Goal: Find specific page/section: Find specific page/section

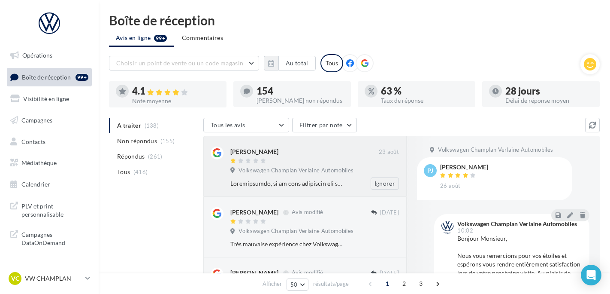
click at [273, 176] on div "Antoine Caumont 23 août Volkswagen Champlan Verlaine Automobiles Ignorer" at bounding box center [314, 167] width 169 height 43
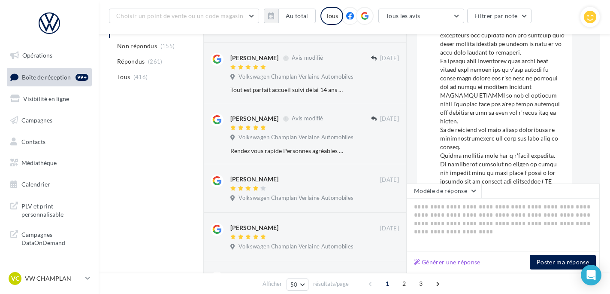
scroll to position [227, 0]
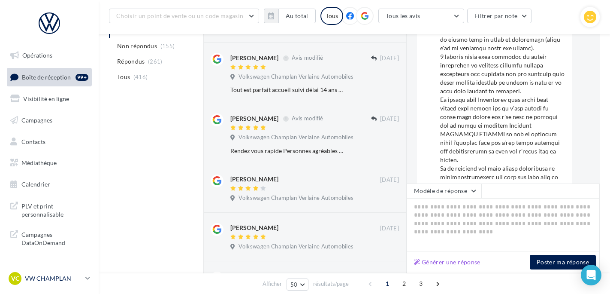
click at [28, 270] on link "VC VW CHAMPLAN vw-cha-ale" at bounding box center [49, 278] width 85 height 16
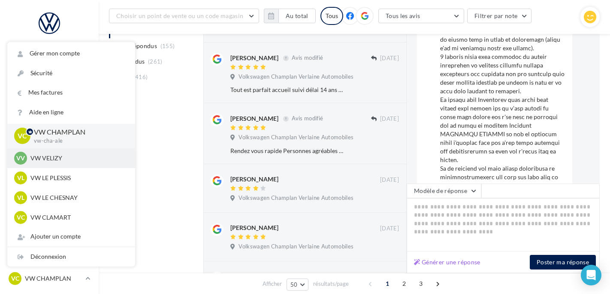
click at [47, 164] on div "VV VW VELIZY vw-vel-ale" at bounding box center [71, 158] width 128 height 20
click at [122, 151] on div "VV VW VELIZY vw-vel-ale" at bounding box center [71, 158] width 128 height 20
click at [108, 160] on p "VW VELIZY" at bounding box center [77, 158] width 94 height 9
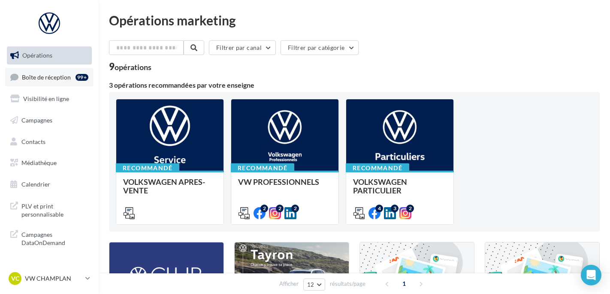
click at [35, 70] on link "Boîte de réception 99+" at bounding box center [49, 77] width 88 height 18
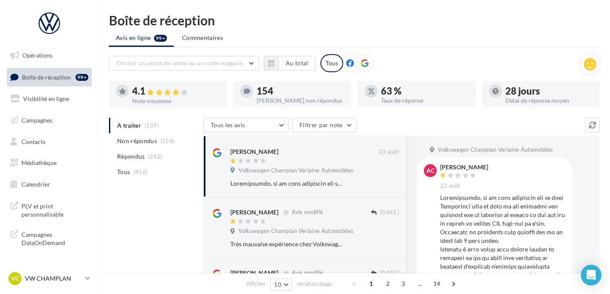
drag, startPoint x: 24, startPoint y: 269, endPoint x: 21, endPoint y: 273, distance: 5.2
click at [21, 273] on nav "Opérations Boîte de réception 99+ Visibilité en ligne Campagnes Contacts Médiat…" at bounding box center [49, 147] width 99 height 294
drag, startPoint x: 21, startPoint y: 273, endPoint x: 19, endPoint y: 267, distance: 6.0
click at [20, 276] on div "VC" at bounding box center [15, 278] width 13 height 13
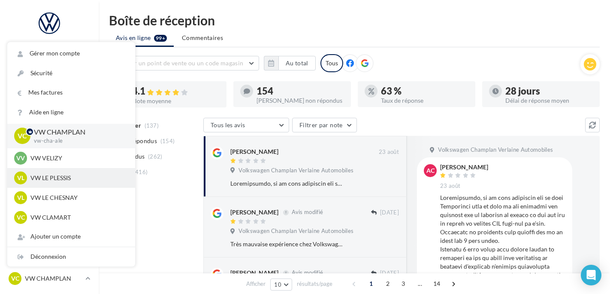
click at [48, 172] on div "VL VW LE PLESSIS vw-lep-ale" at bounding box center [71, 177] width 114 height 13
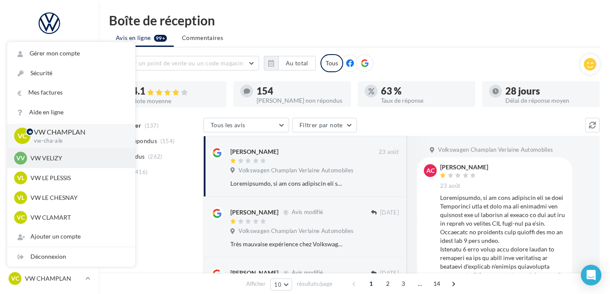
click at [48, 156] on p "VW VELIZY" at bounding box center [77, 158] width 94 height 9
